Goal: Information Seeking & Learning: Learn about a topic

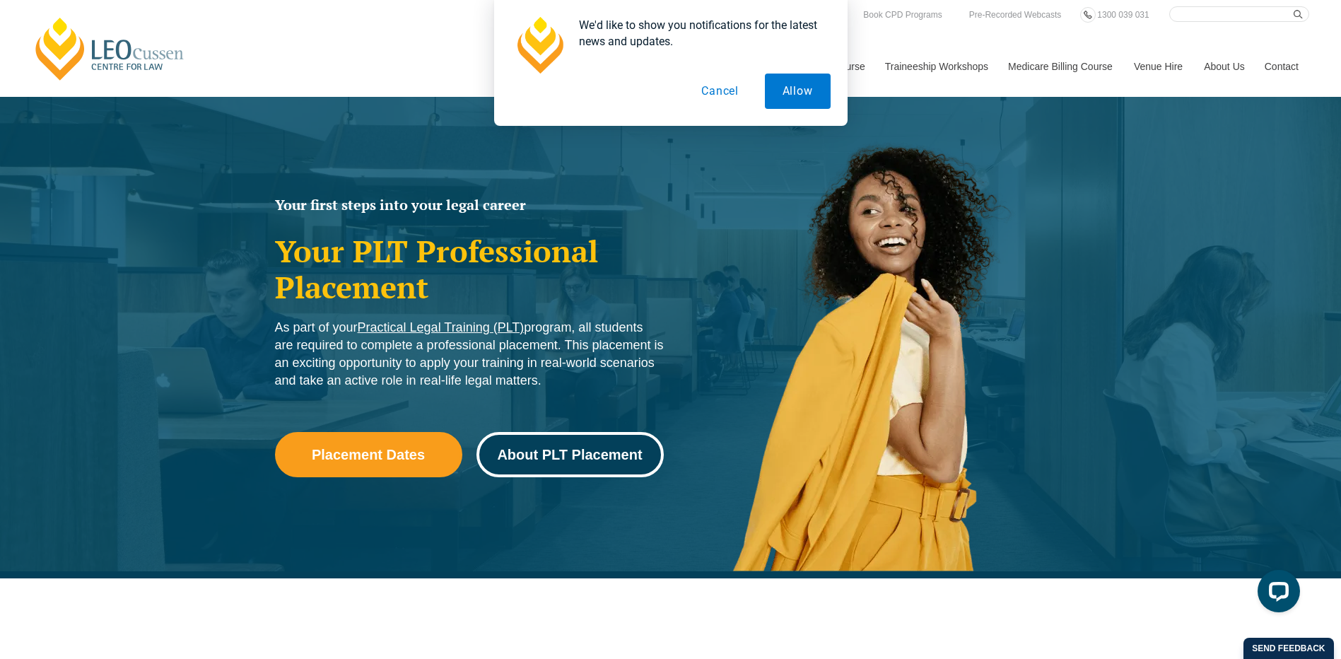
click at [570, 462] on link "About PLT Placement" at bounding box center [569, 454] width 187 height 45
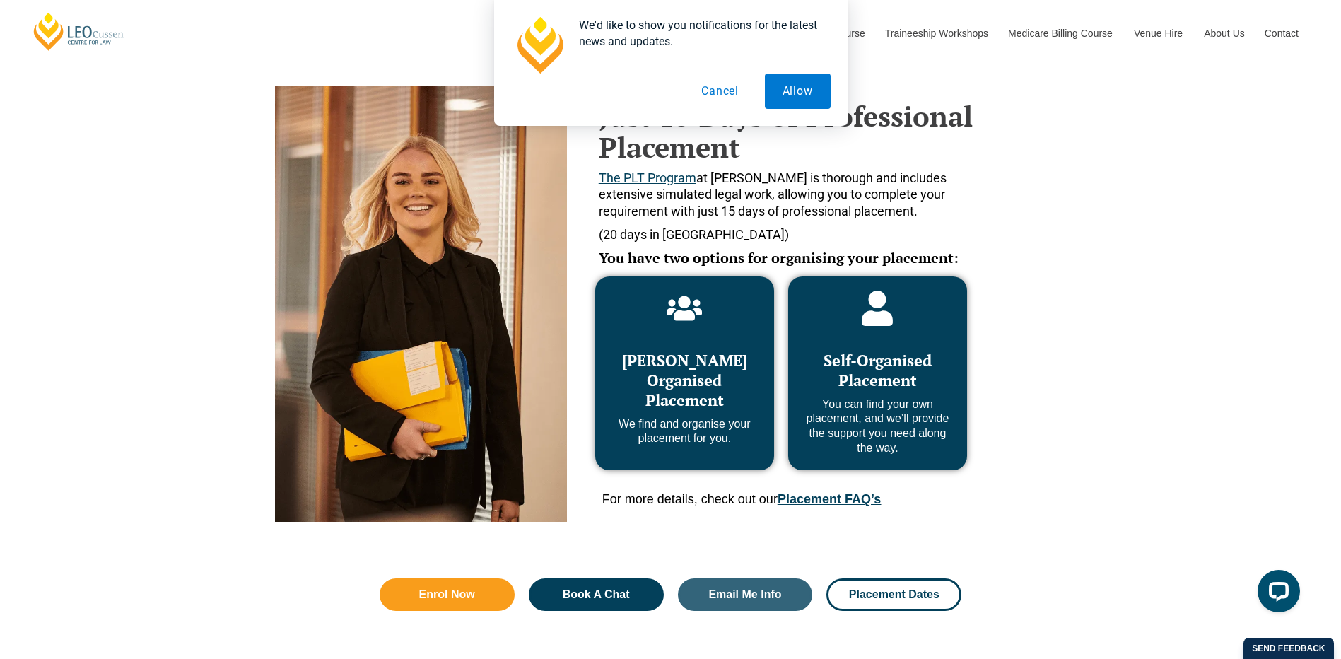
scroll to position [578, 0]
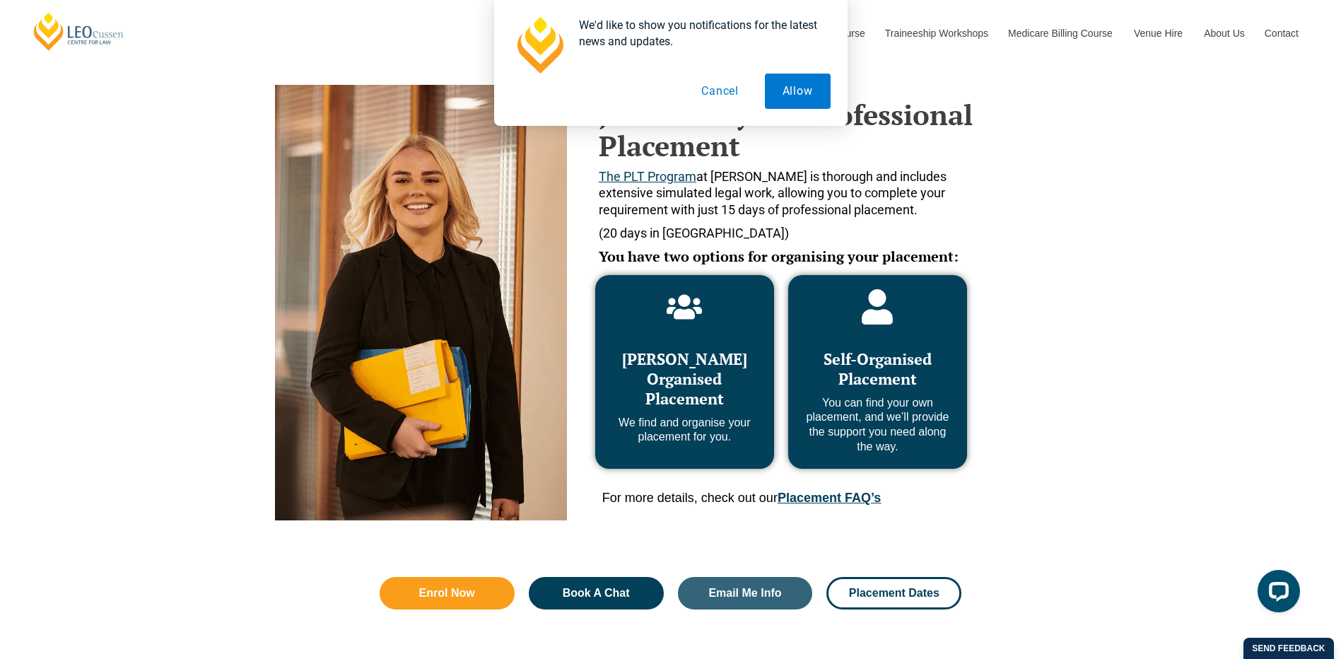
click at [1043, 209] on div "Just 15 Days of Professional Placement The PLT Program at Leo Cussen is thoroug…" at bounding box center [671, 263] width 806 height 527
click at [722, 90] on button "Cancel" at bounding box center [720, 91] width 73 height 35
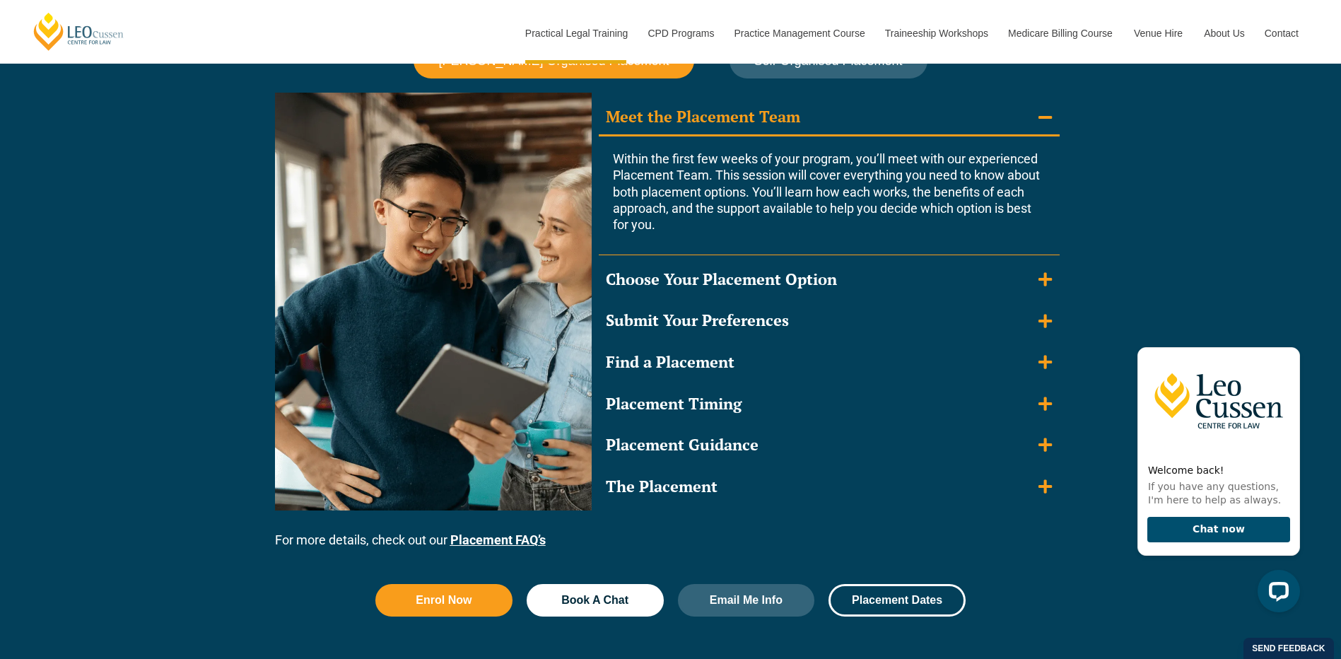
scroll to position [1285, 0]
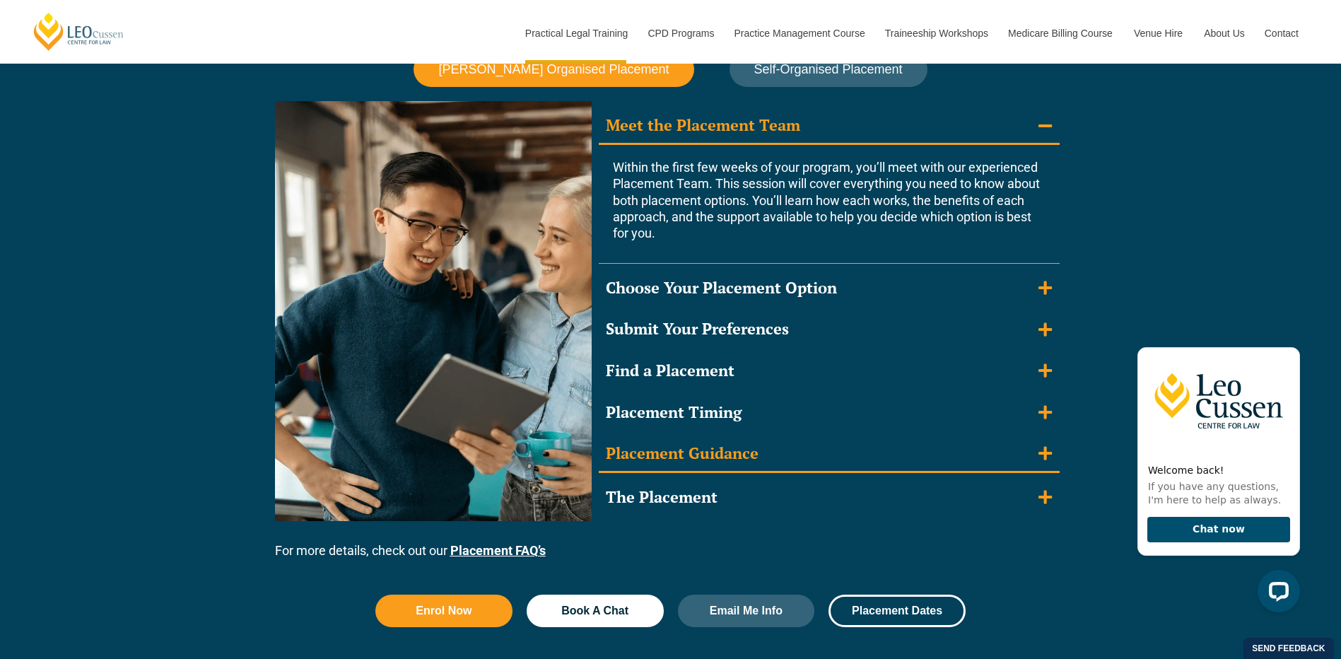
click at [698, 447] on div "Placement Guidance" at bounding box center [682, 453] width 153 height 21
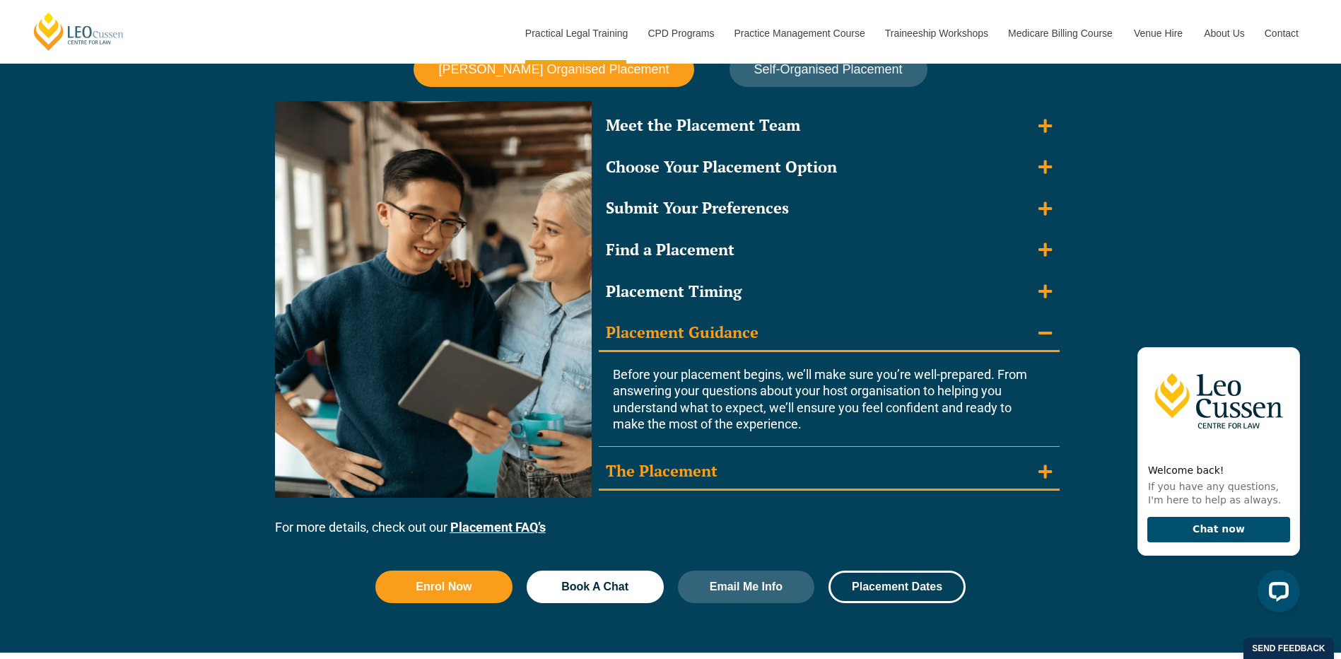
click at [701, 469] on div "The Placement" at bounding box center [662, 471] width 112 height 21
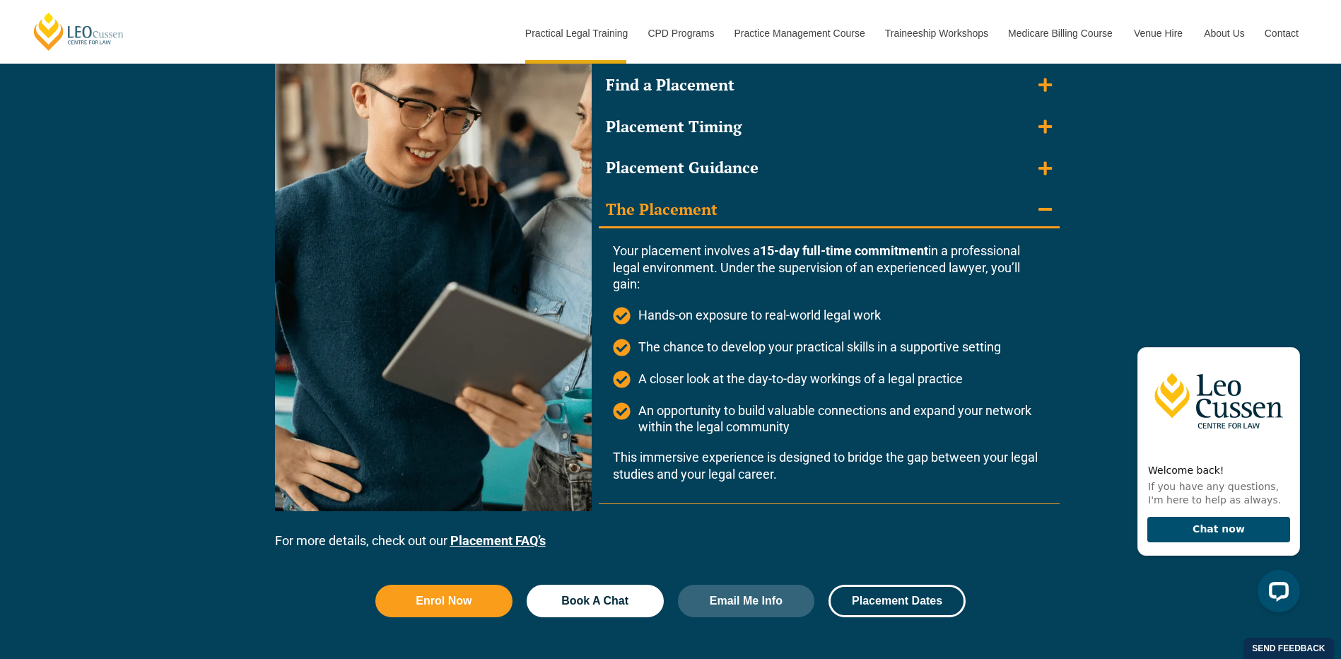
scroll to position [1427, 0]
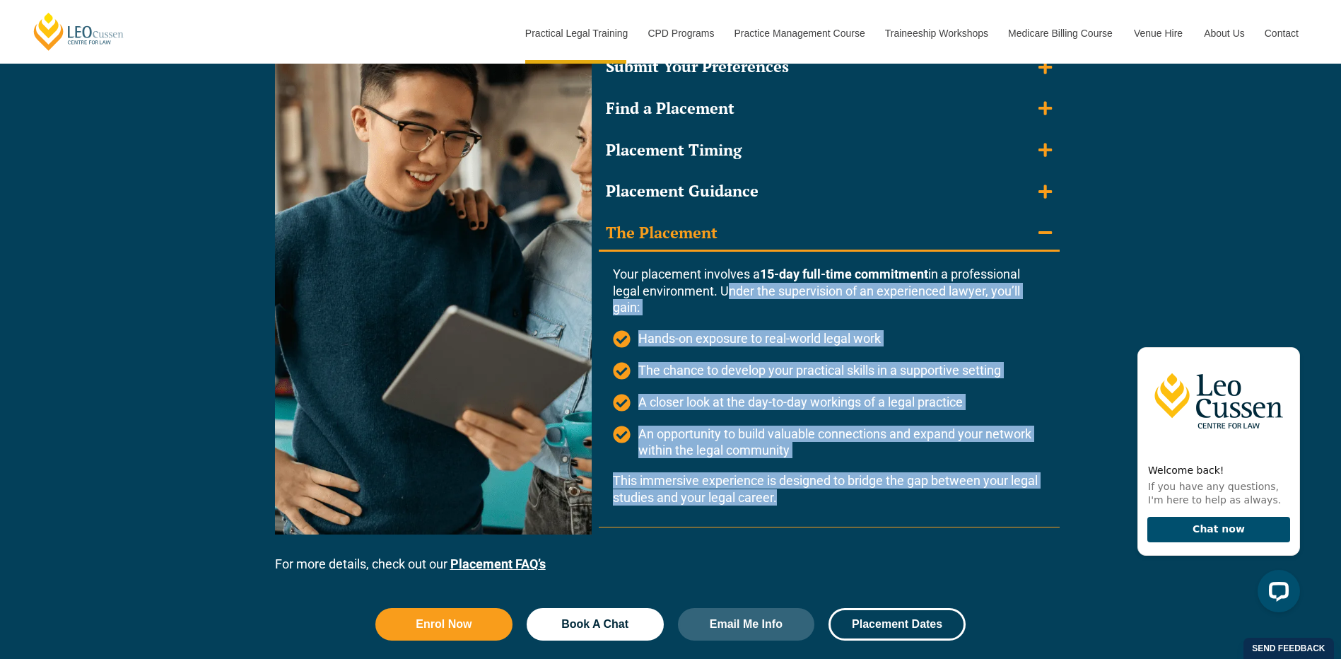
drag, startPoint x: 721, startPoint y: 293, endPoint x: 776, endPoint y: 511, distance: 225.3
click at [776, 511] on div "Your placement involves a 15-day full-time commitment in a professional legal e…" at bounding box center [829, 389] width 433 height 275
copy div "Under the supervision of an experienced lawyer, you’ll gain: Hands-on exposure …"
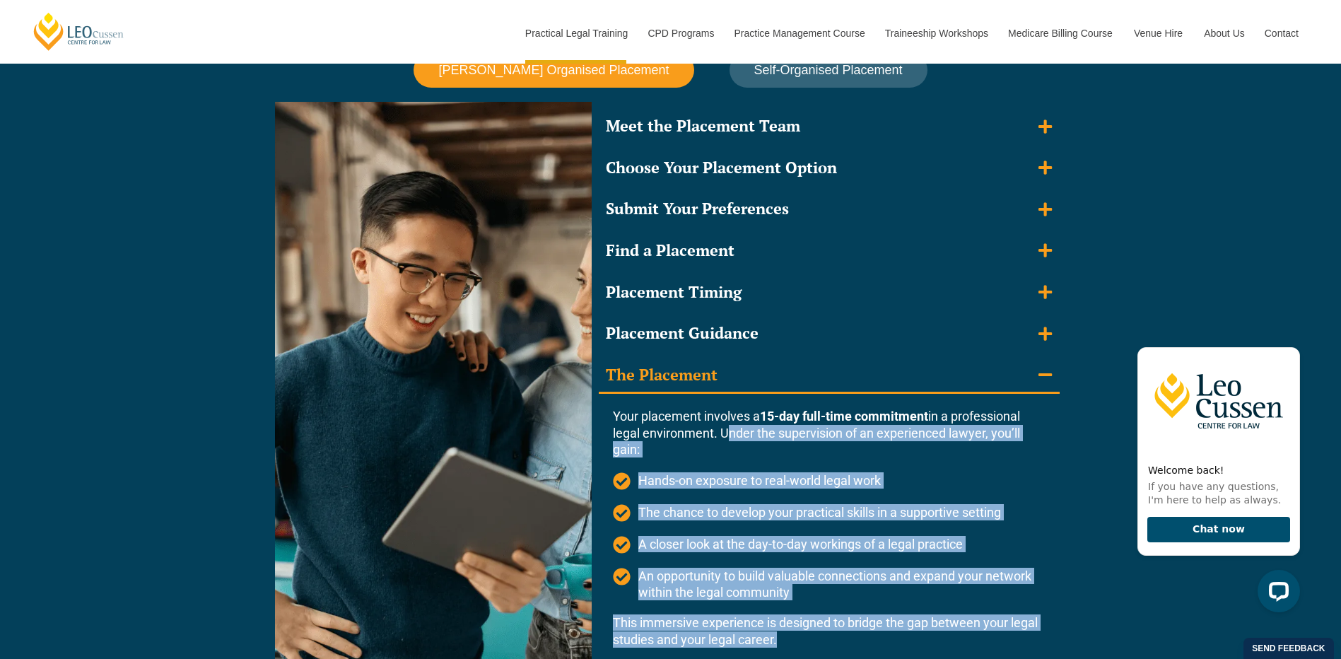
scroll to position [1356, 0]
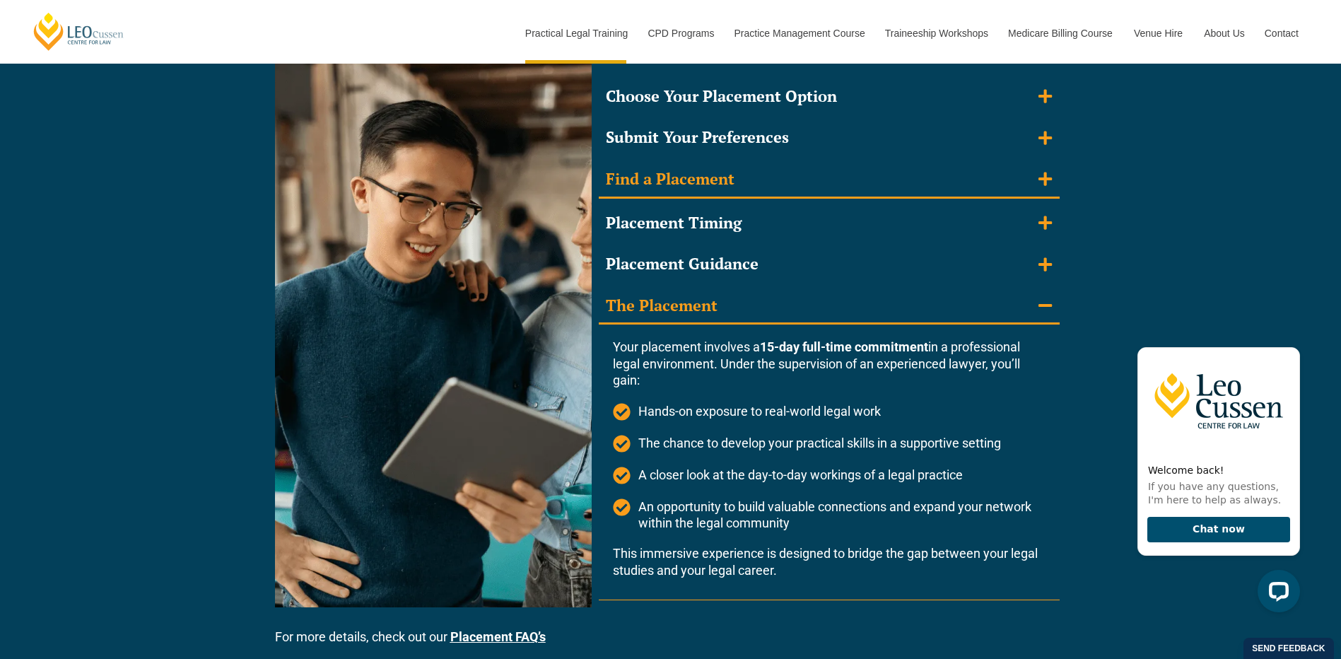
click at [778, 165] on summary "Find a Placement" at bounding box center [829, 180] width 461 height 37
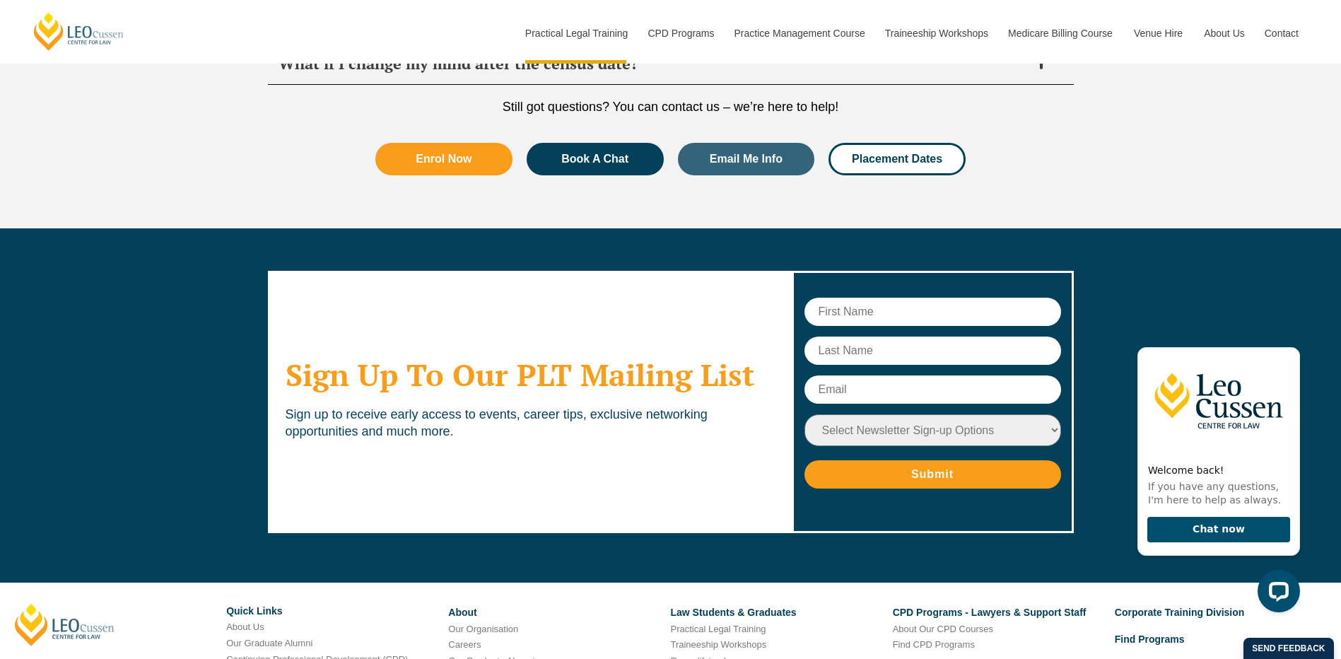
scroll to position [5539, 0]
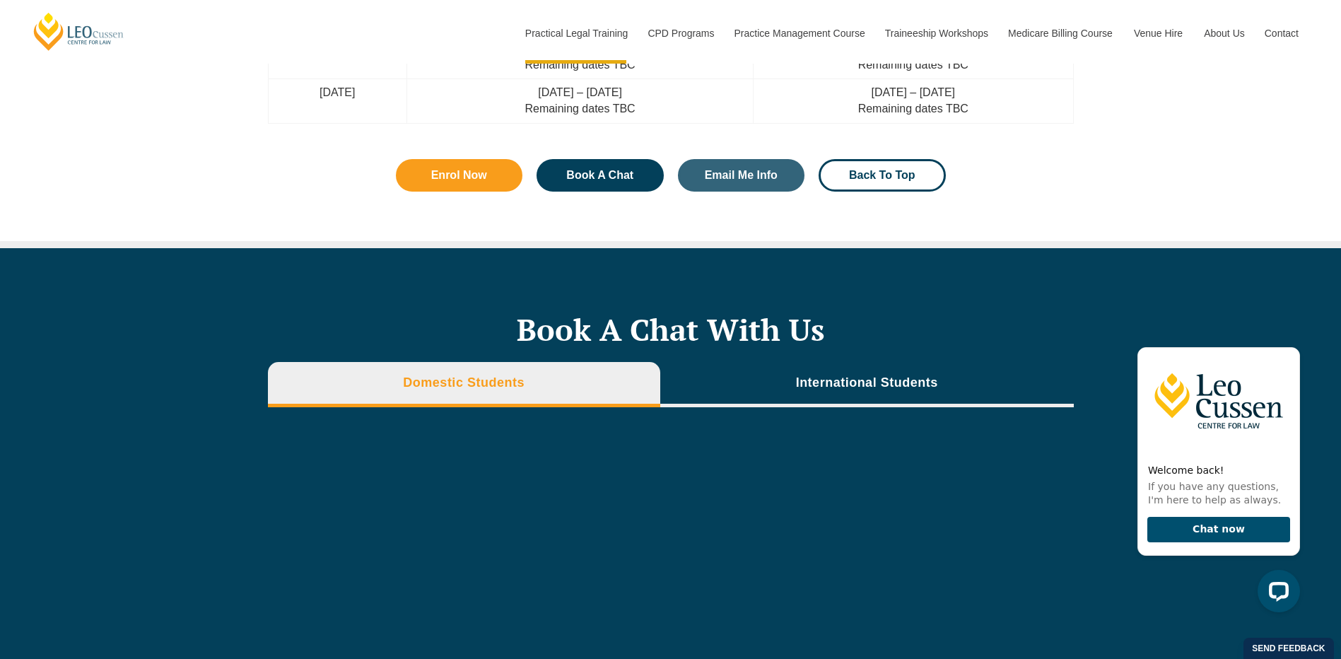
scroll to position [4995, 0]
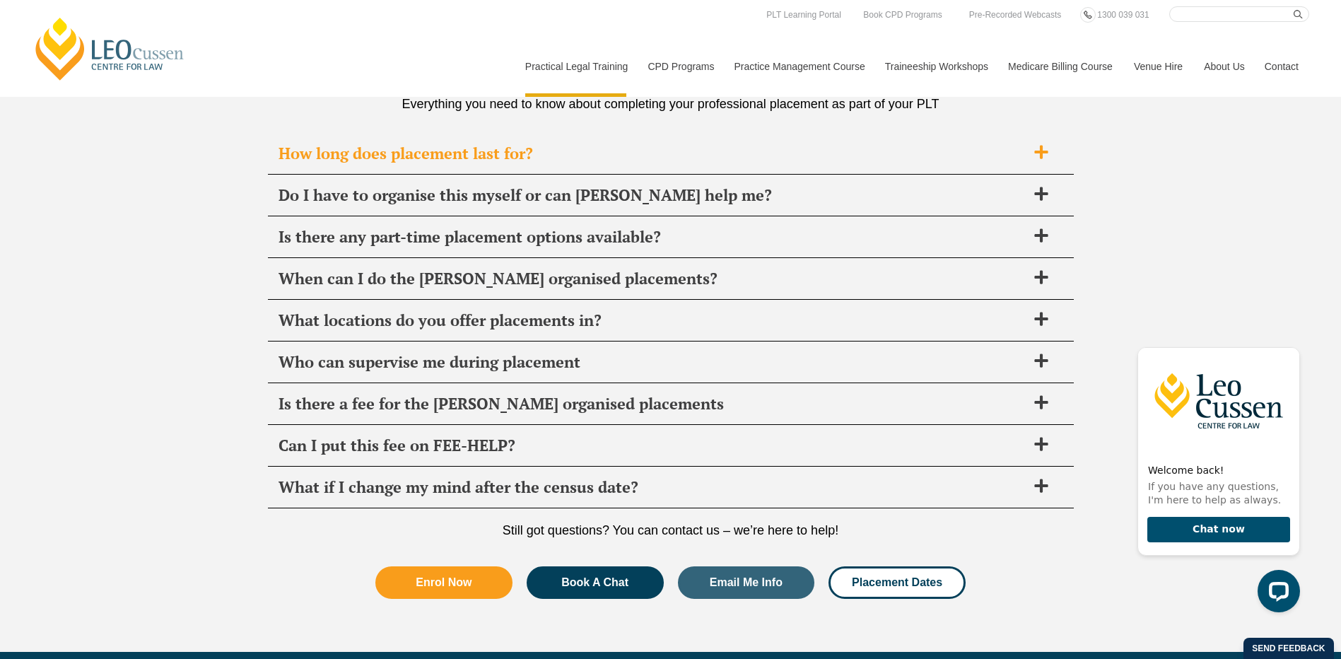
click at [564, 158] on span "How long does placement last for?" at bounding box center [653, 154] width 748 height 20
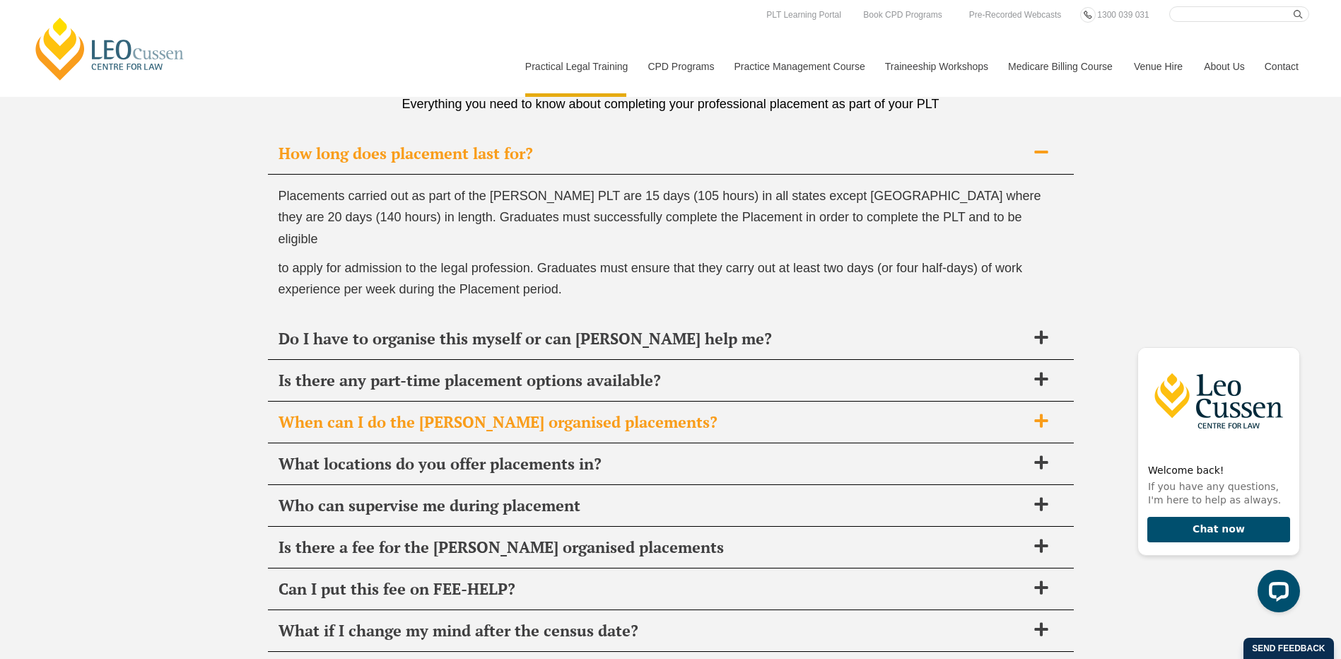
click at [450, 412] on span "When can I do the [PERSON_NAME] organised placements?" at bounding box center [653, 422] width 748 height 20
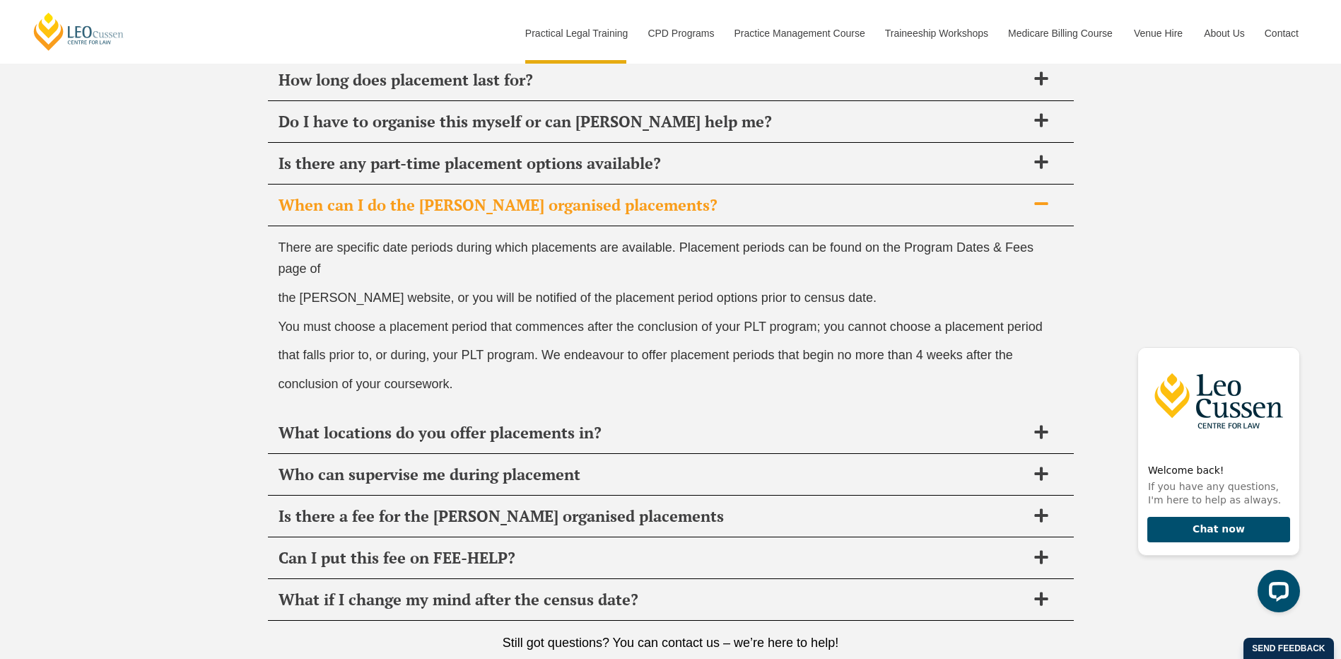
scroll to position [5419, 0]
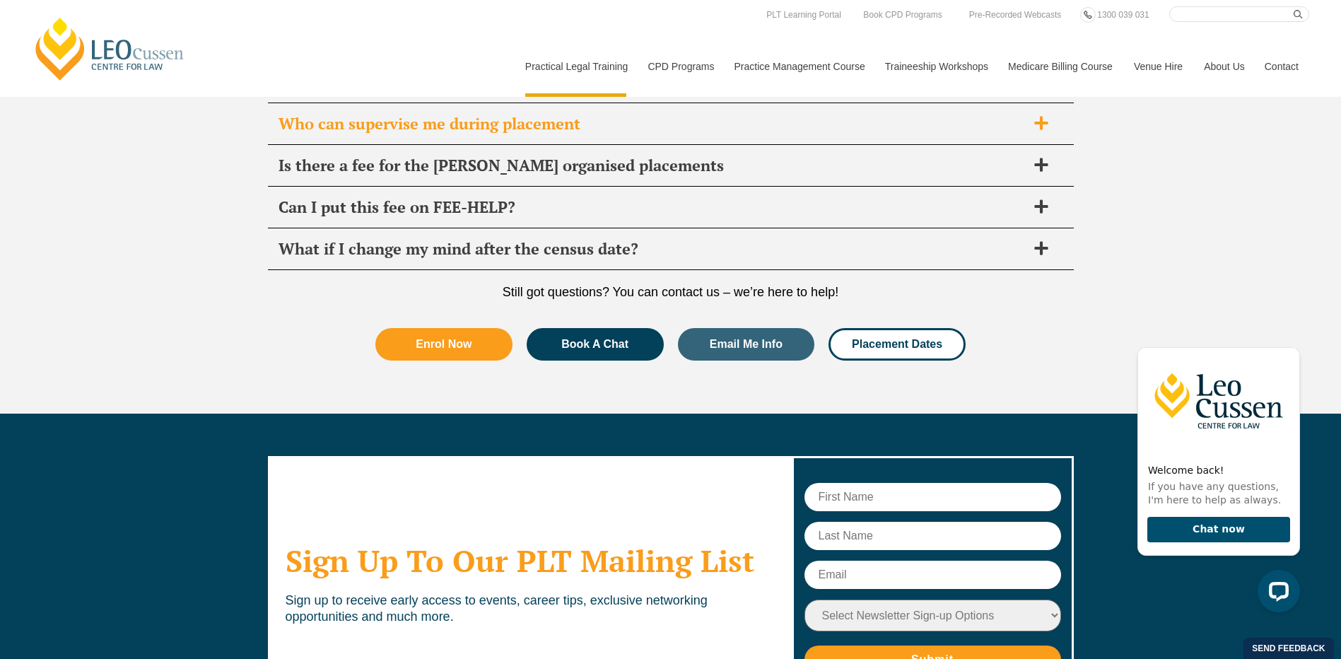
click at [394, 122] on span "Who can supervise me during placement" at bounding box center [653, 124] width 748 height 20
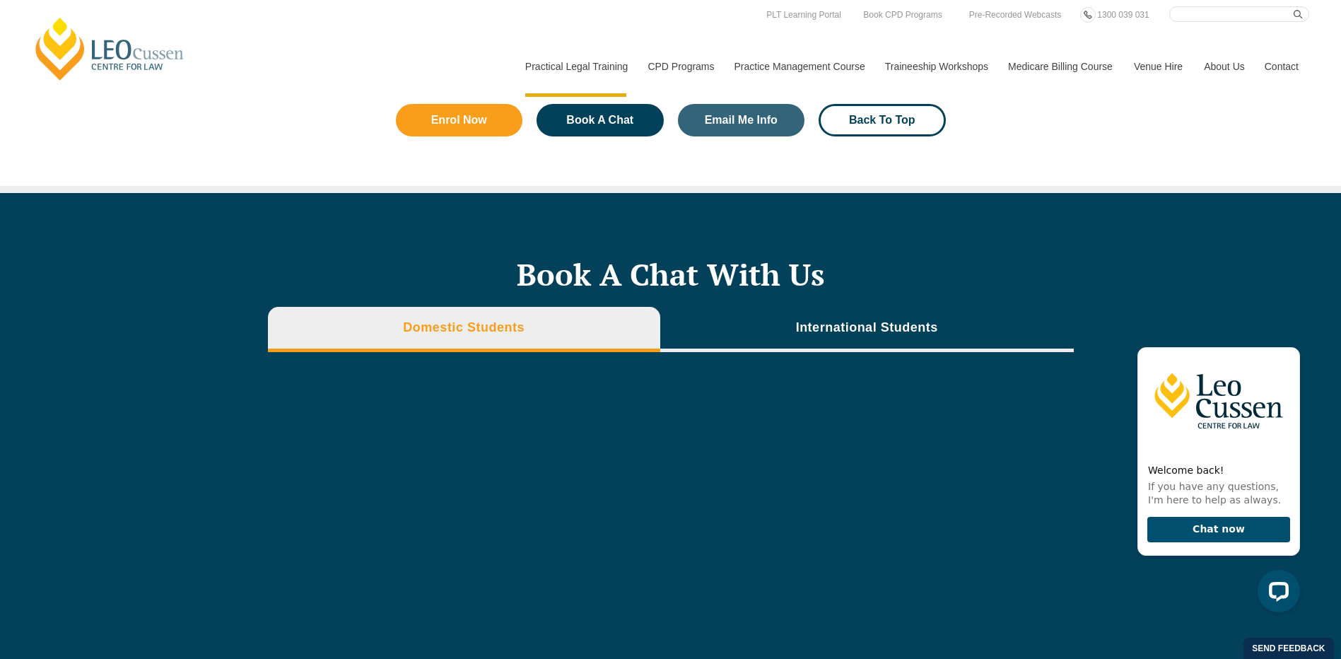
scroll to position [4102, 0]
